Goal: Transaction & Acquisition: Book appointment/travel/reservation

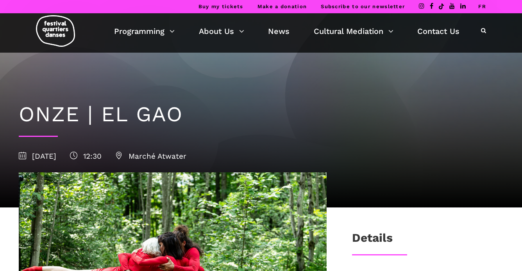
click at [77, 123] on h1 "ONZE | EL GAO" at bounding box center [261, 114] width 484 height 25
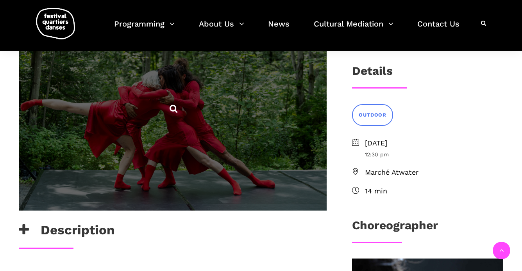
scroll to position [168, 0]
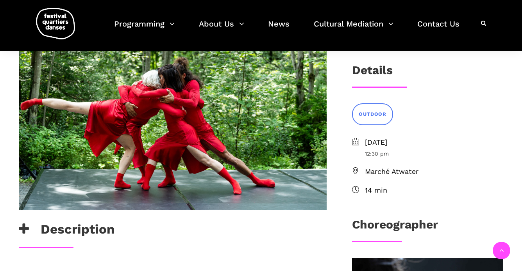
click at [247, 231] on div "Description" at bounding box center [173, 232] width 308 height 20
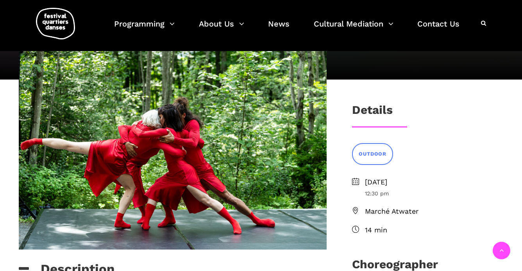
scroll to position [129, 0]
